Goal: Find specific page/section: Find specific page/section

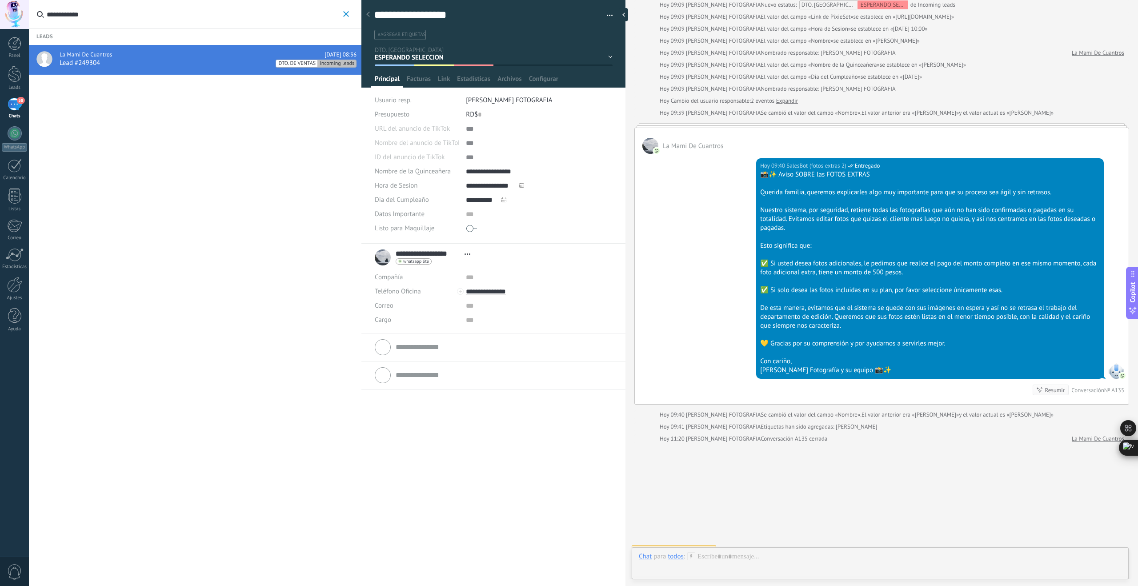
scroll to position [345, 0]
